Goal: Task Accomplishment & Management: Complete application form

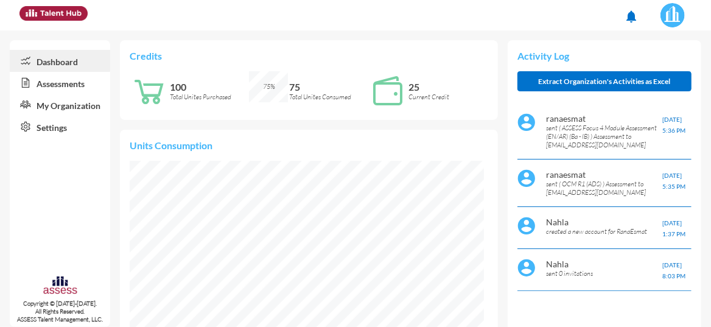
scroll to position [79, 158]
click at [45, 86] on link "Assessments" at bounding box center [60, 83] width 100 height 22
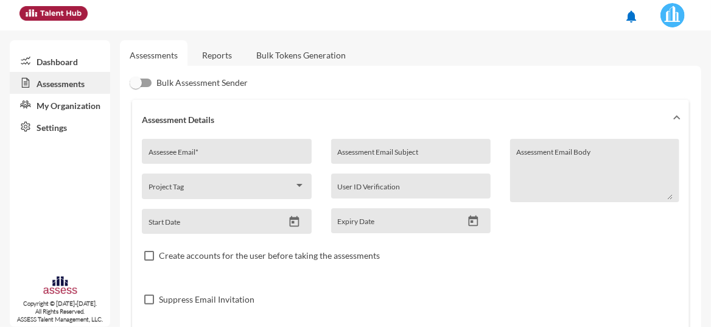
click at [181, 147] on div "Assessee Email *" at bounding box center [227, 155] width 157 height 18
click at [162, 152] on input "Assessee Email *" at bounding box center [227, 156] width 157 height 10
paste input "[EMAIL_ADDRESS][DOMAIN_NAME]"
type input "[EMAIL_ADDRESS][DOMAIN_NAME]"
click at [352, 149] on div "Assessment Email Subject" at bounding box center [410, 155] width 147 height 18
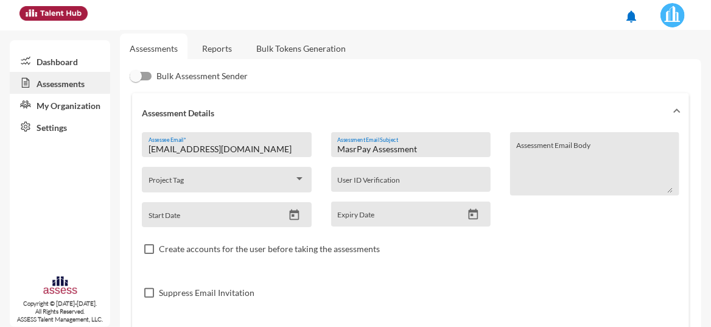
scroll to position [7, 0]
type input "MasrPay Assessment"
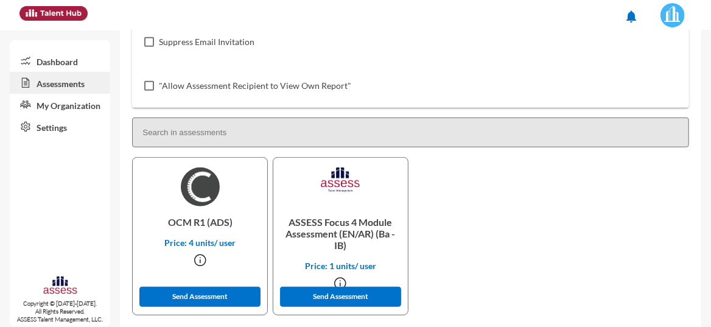
scroll to position [270, 0]
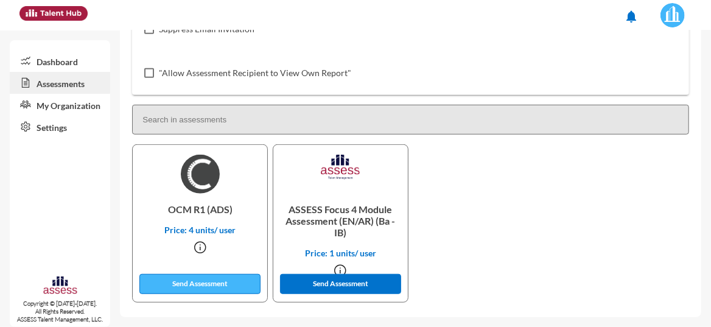
click at [214, 288] on button "Send Assessment" at bounding box center [199, 284] width 121 height 20
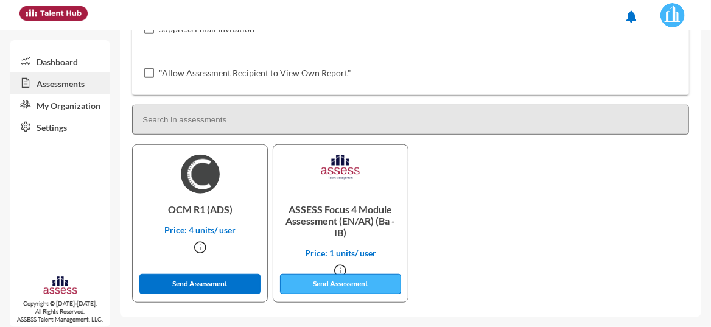
click at [375, 287] on button "Send Assessment" at bounding box center [340, 284] width 121 height 20
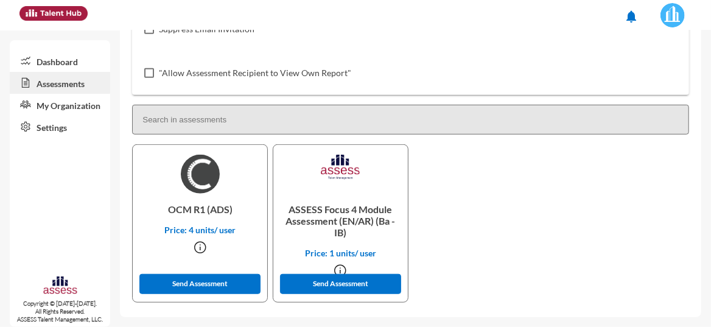
click at [43, 63] on link "Dashboard" at bounding box center [60, 61] width 100 height 22
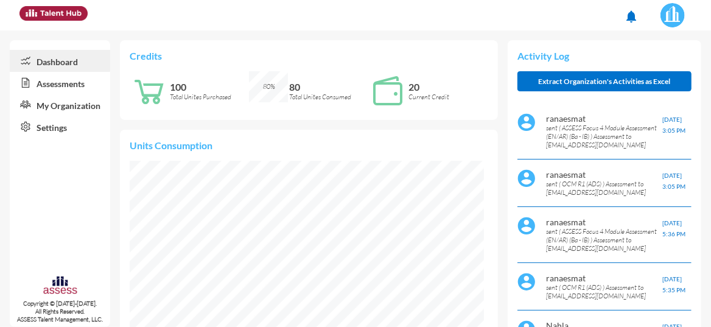
click at [73, 81] on link "Assessments" at bounding box center [60, 83] width 100 height 22
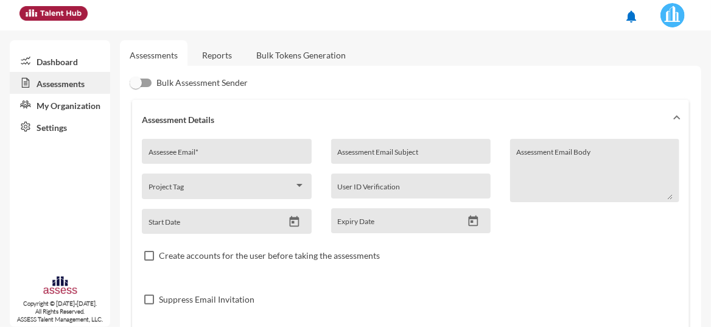
click at [56, 60] on link "Dashboard" at bounding box center [60, 61] width 100 height 22
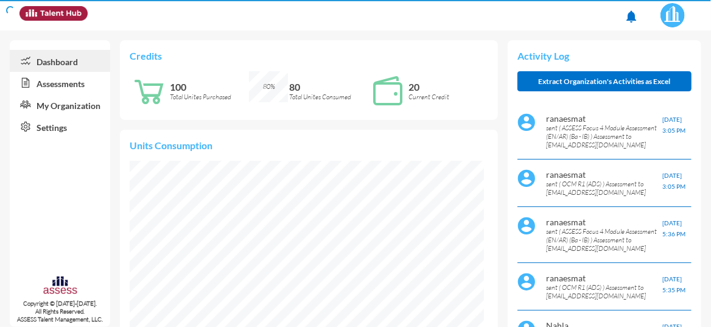
scroll to position [79, 167]
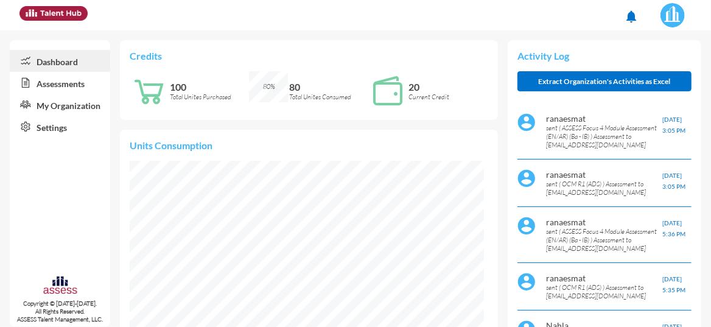
click at [55, 87] on link "Assessments" at bounding box center [60, 83] width 100 height 22
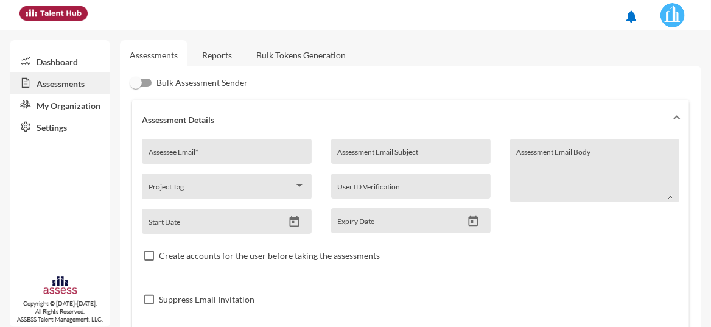
click at [229, 57] on link "Reports" at bounding box center [216, 55] width 49 height 30
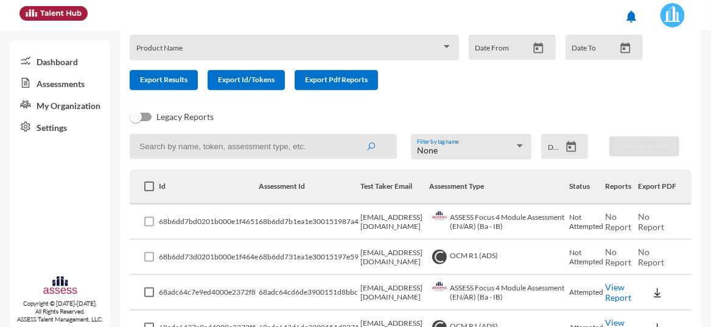
scroll to position [81, 0]
